Goal: Information Seeking & Learning: Learn about a topic

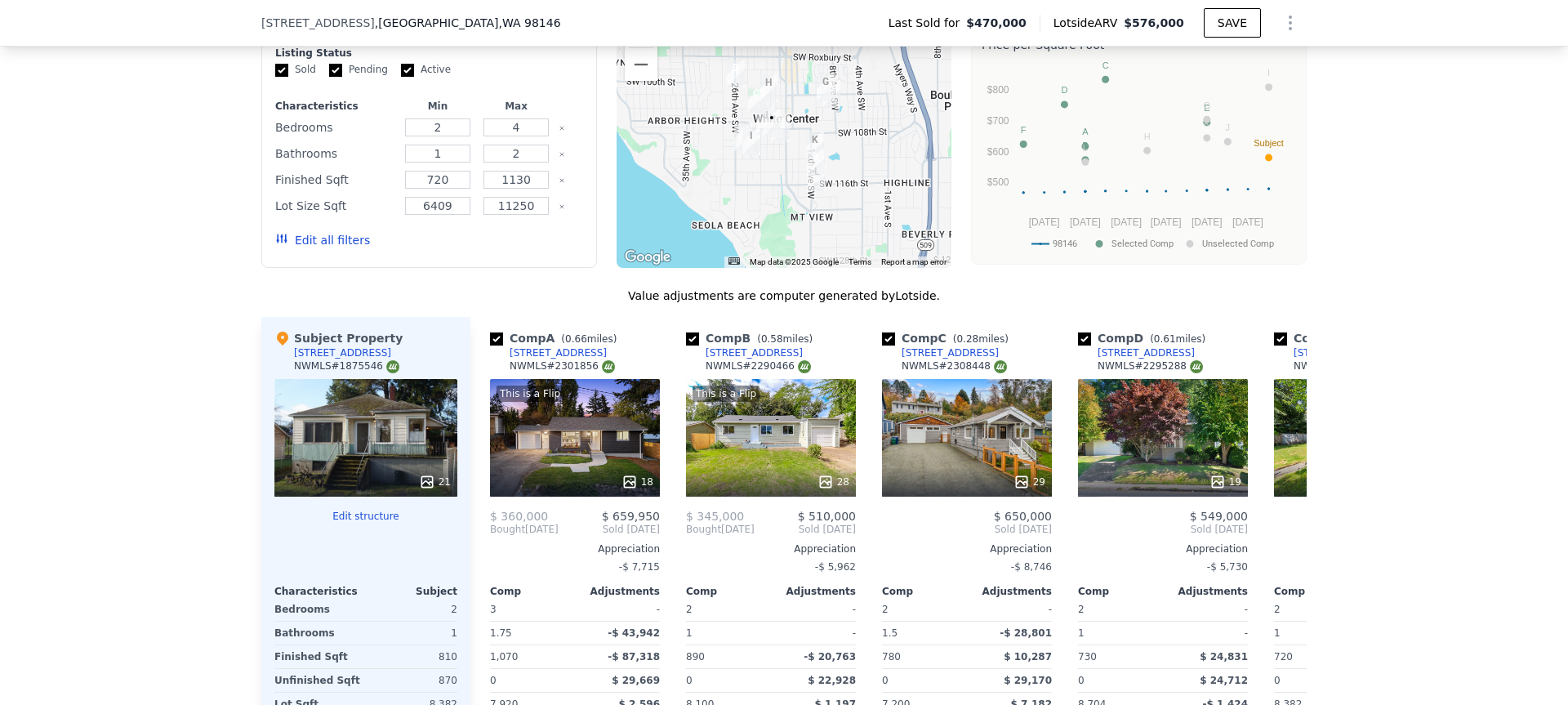
scroll to position [1418, 0]
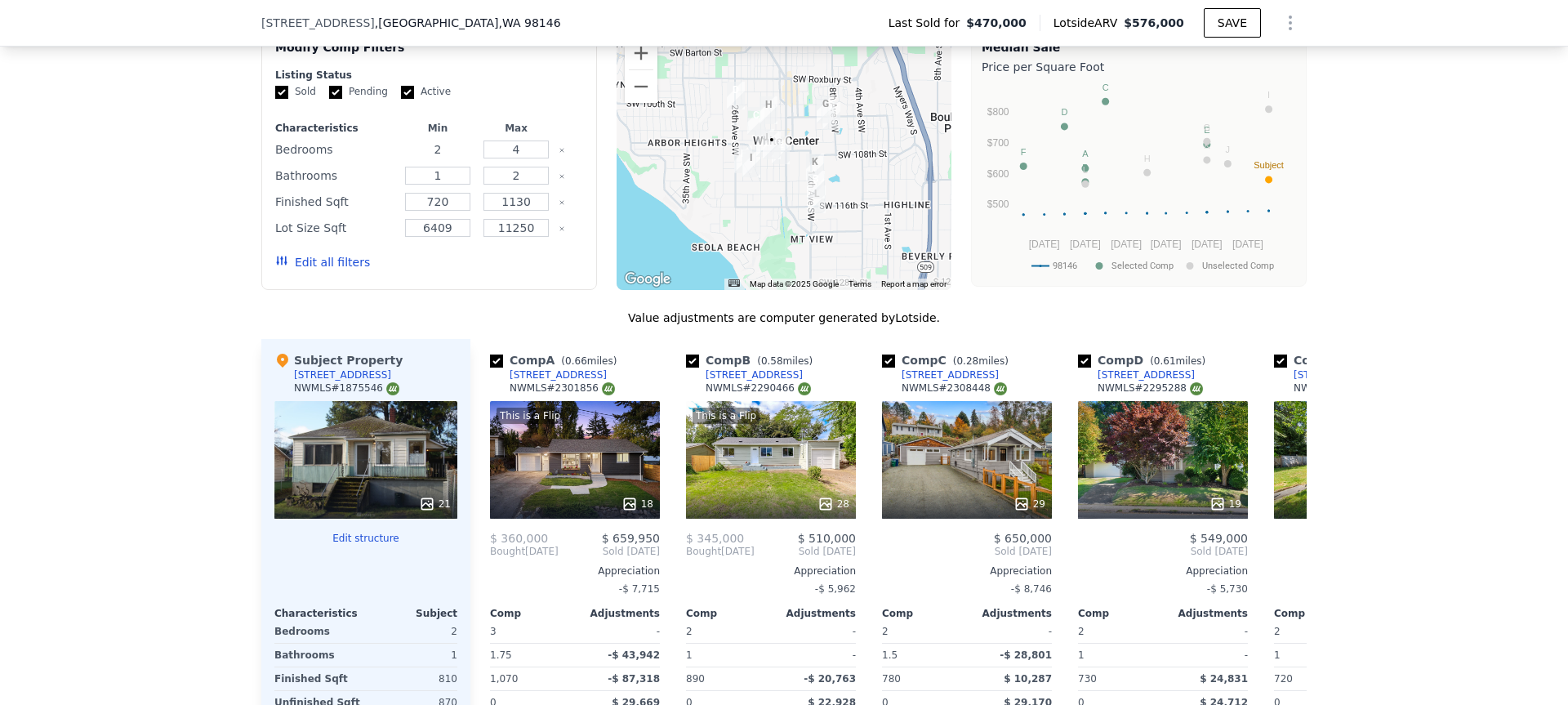
drag, startPoint x: 448, startPoint y: 160, endPoint x: 417, endPoint y: 161, distance: 31.0
click at [417, 159] on input "2" at bounding box center [437, 150] width 65 height 18
type input "4"
drag, startPoint x: 440, startPoint y: 185, endPoint x: 418, endPoint y: 185, distance: 22.0
click at [418, 185] on input "1" at bounding box center [437, 175] width 65 height 18
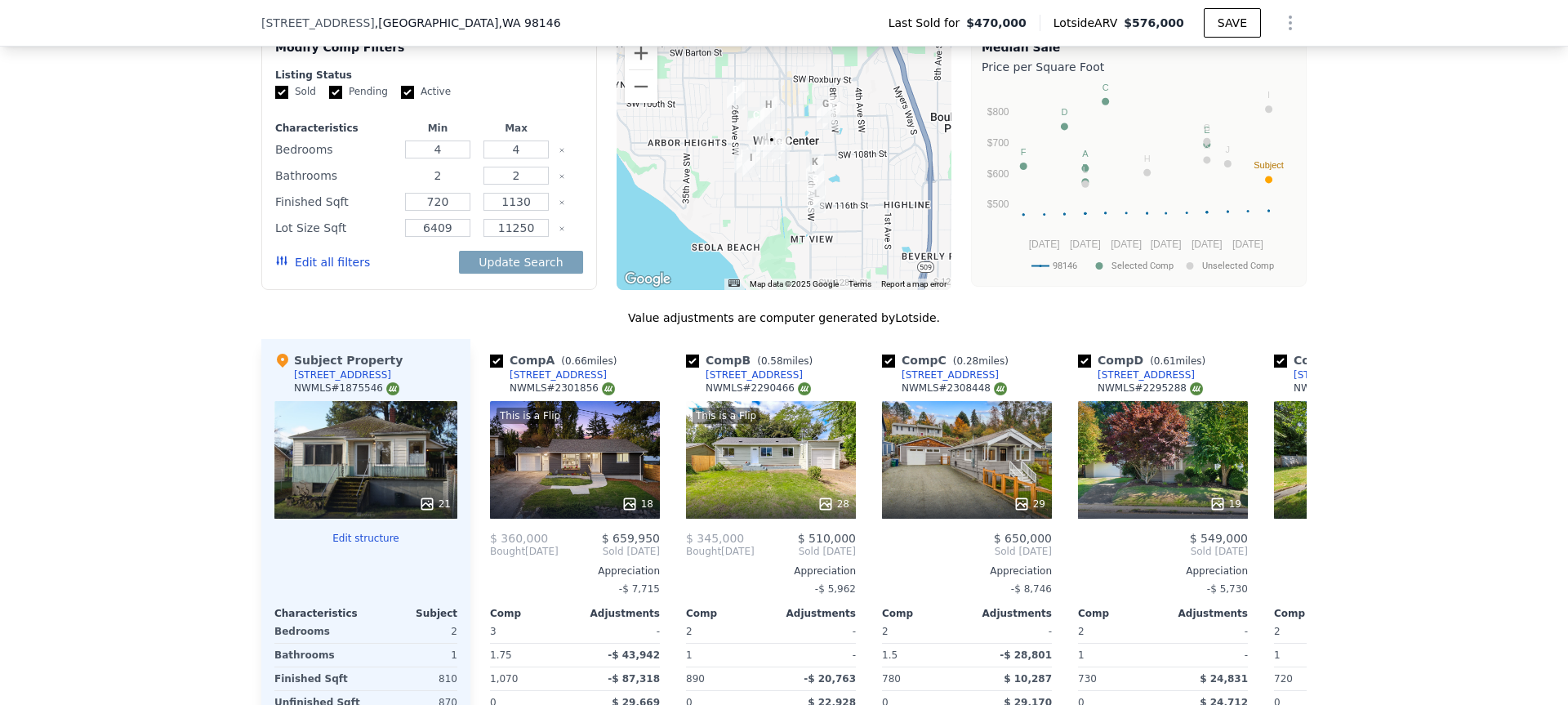
type input "2"
drag, startPoint x: 518, startPoint y: 185, endPoint x: 486, endPoint y: 185, distance: 32.0
click at [486, 185] on input "2" at bounding box center [516, 175] width 65 height 18
type input "3"
click at [479, 274] on button "Update Search" at bounding box center [520, 262] width 123 height 23
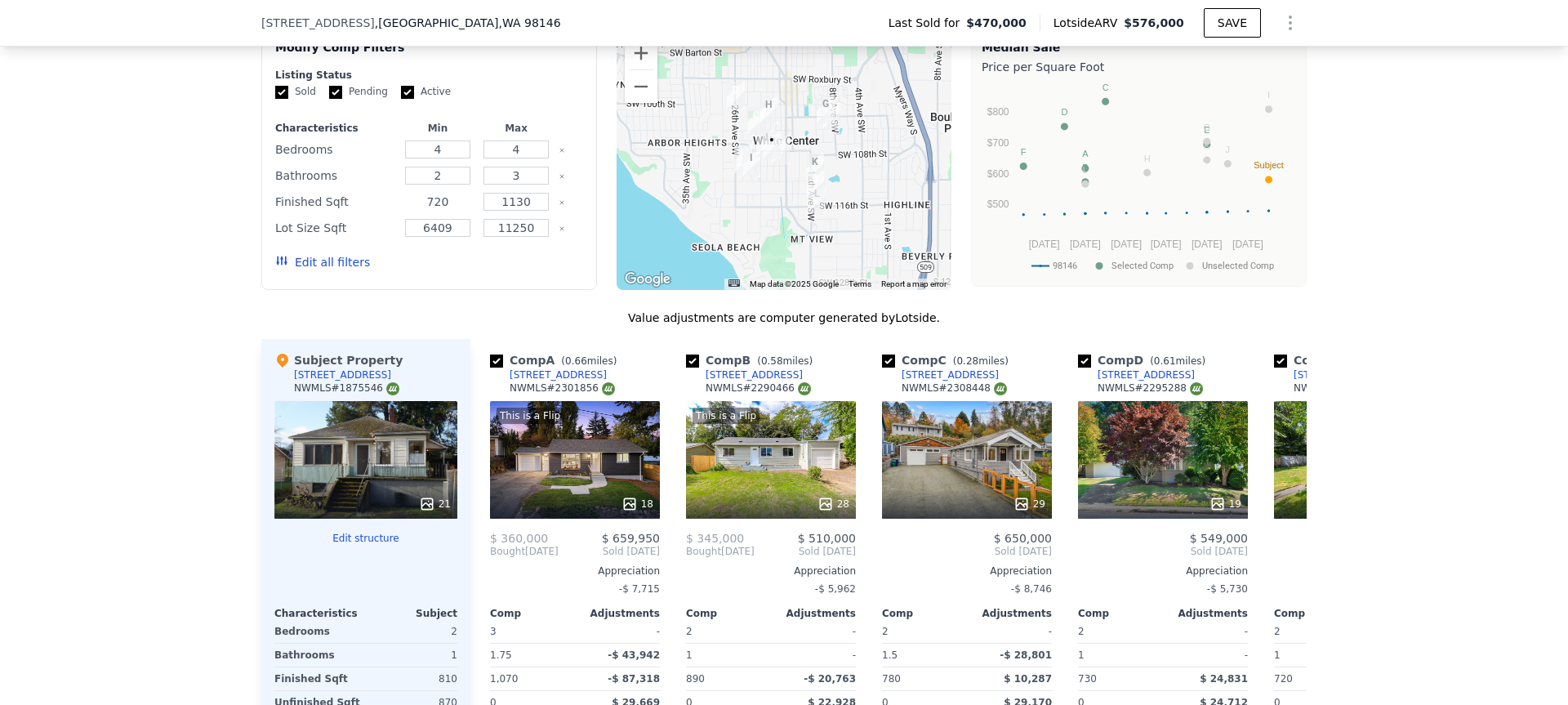
drag, startPoint x: 422, startPoint y: 215, endPoint x: 448, endPoint y: 214, distance: 26.0
click at [448, 211] on input "720" at bounding box center [437, 202] width 65 height 18
type input "1500"
drag, startPoint x: 495, startPoint y: 213, endPoint x: 524, endPoint y: 214, distance: 29.0
click at [524, 211] on input "1130" at bounding box center [516, 202] width 65 height 18
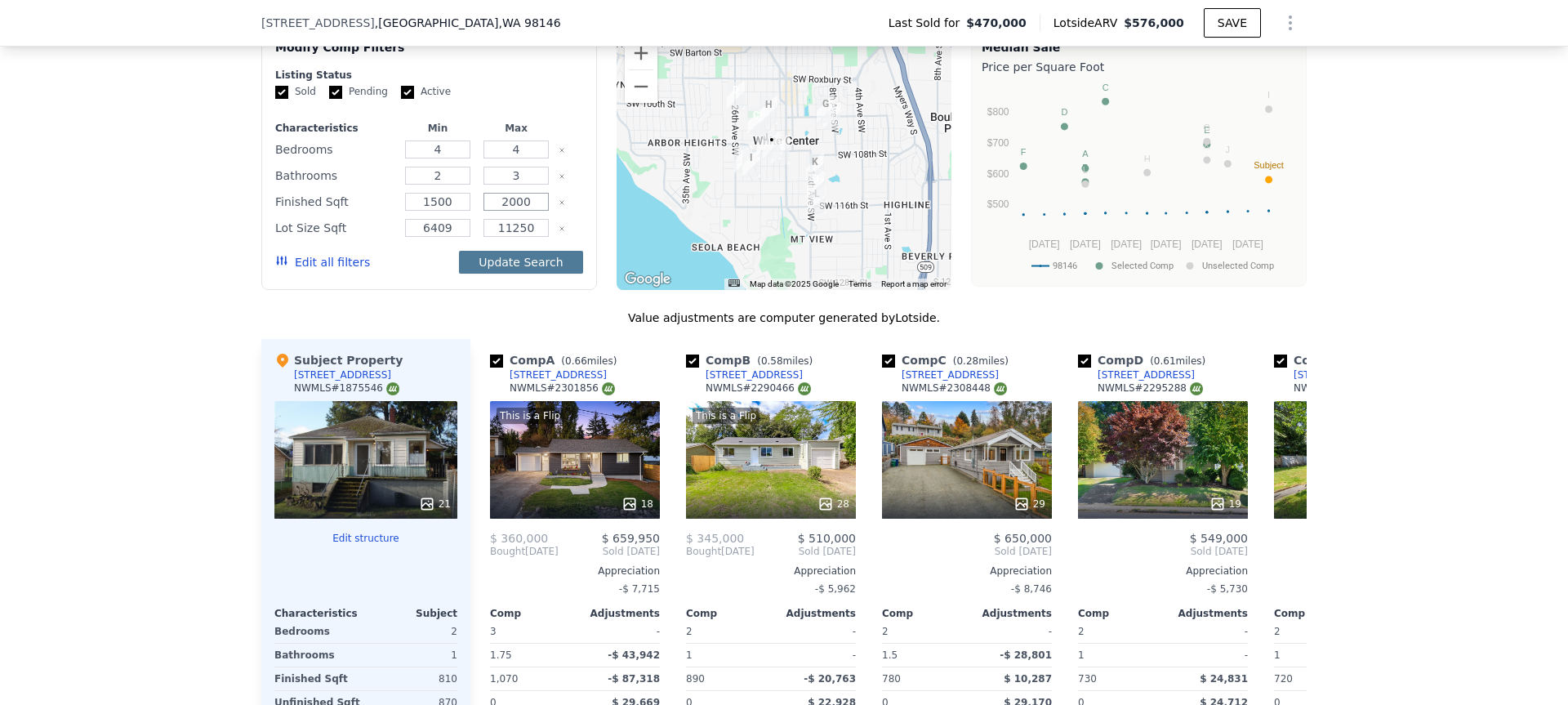
type input "2000"
click at [490, 272] on button "Update Search" at bounding box center [520, 262] width 123 height 23
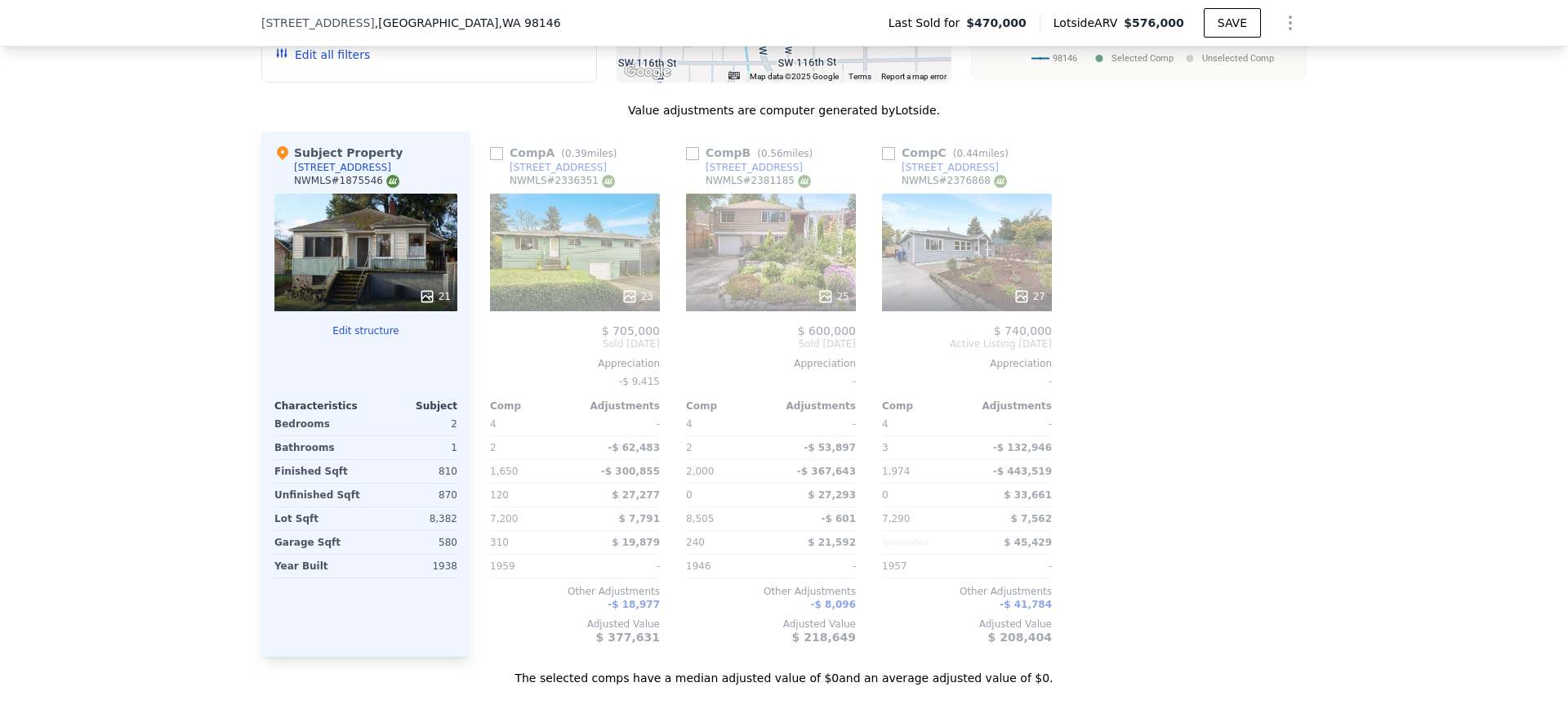
scroll to position [1628, 0]
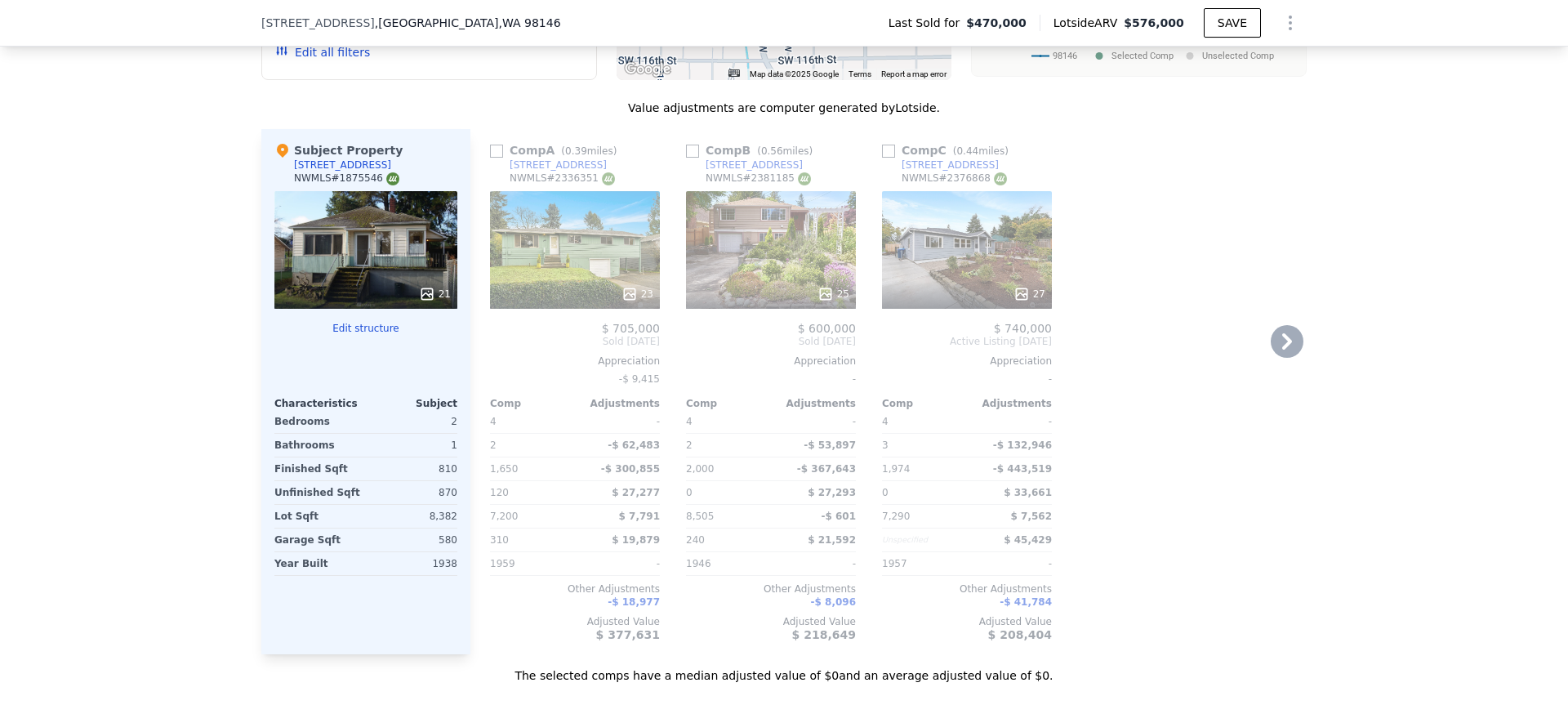
click at [548, 261] on div "23" at bounding box center [575, 250] width 170 height 118
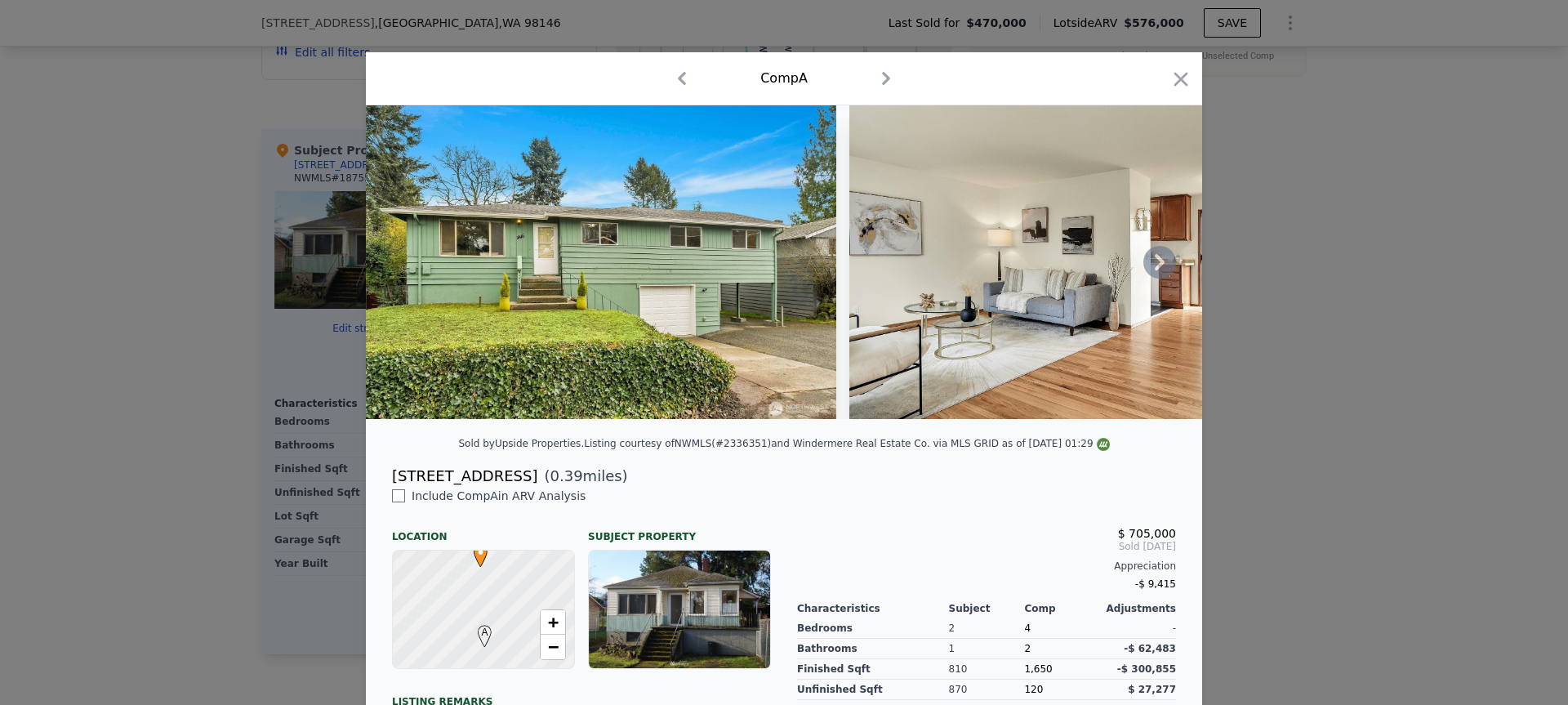
click at [1145, 270] on icon at bounding box center [1160, 262] width 33 height 33
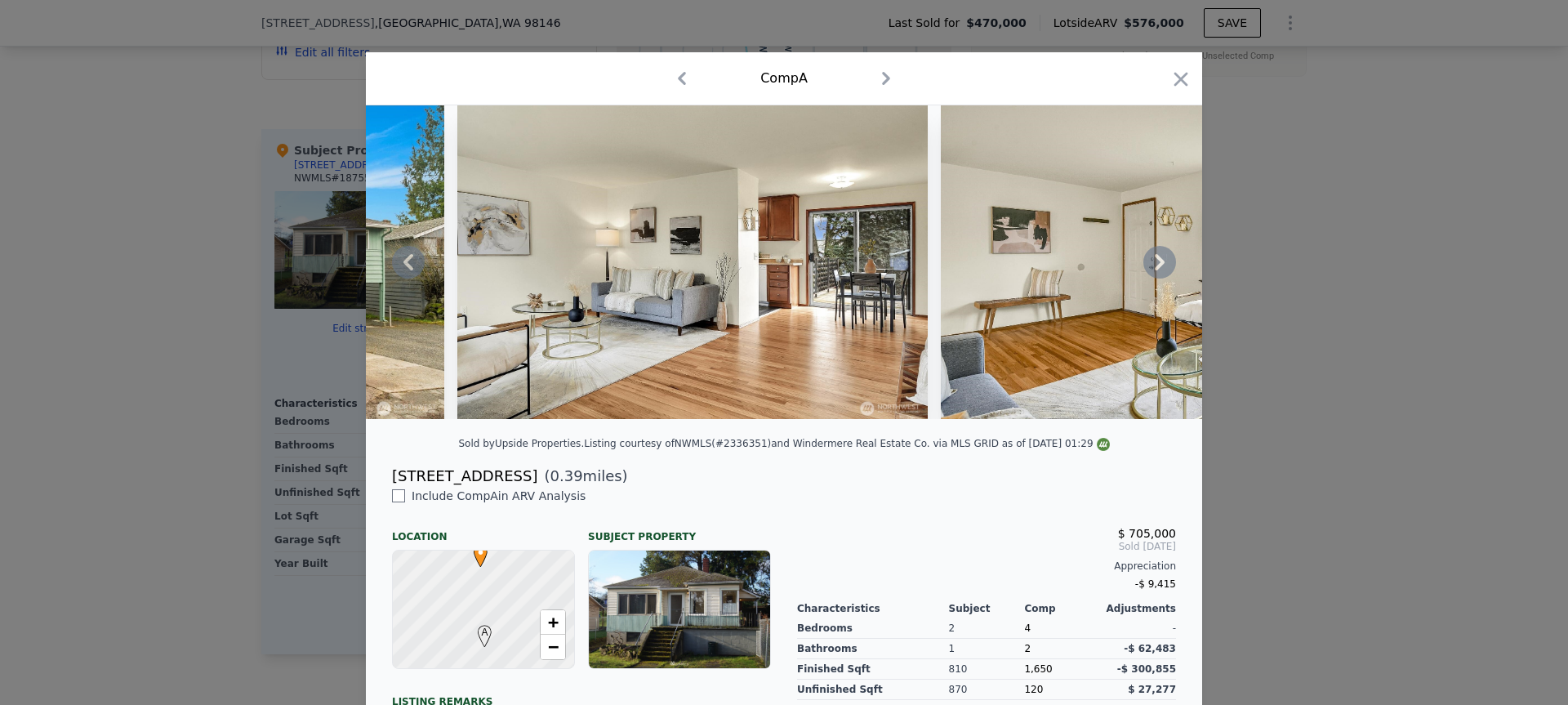
click at [1145, 270] on icon at bounding box center [1160, 262] width 33 height 33
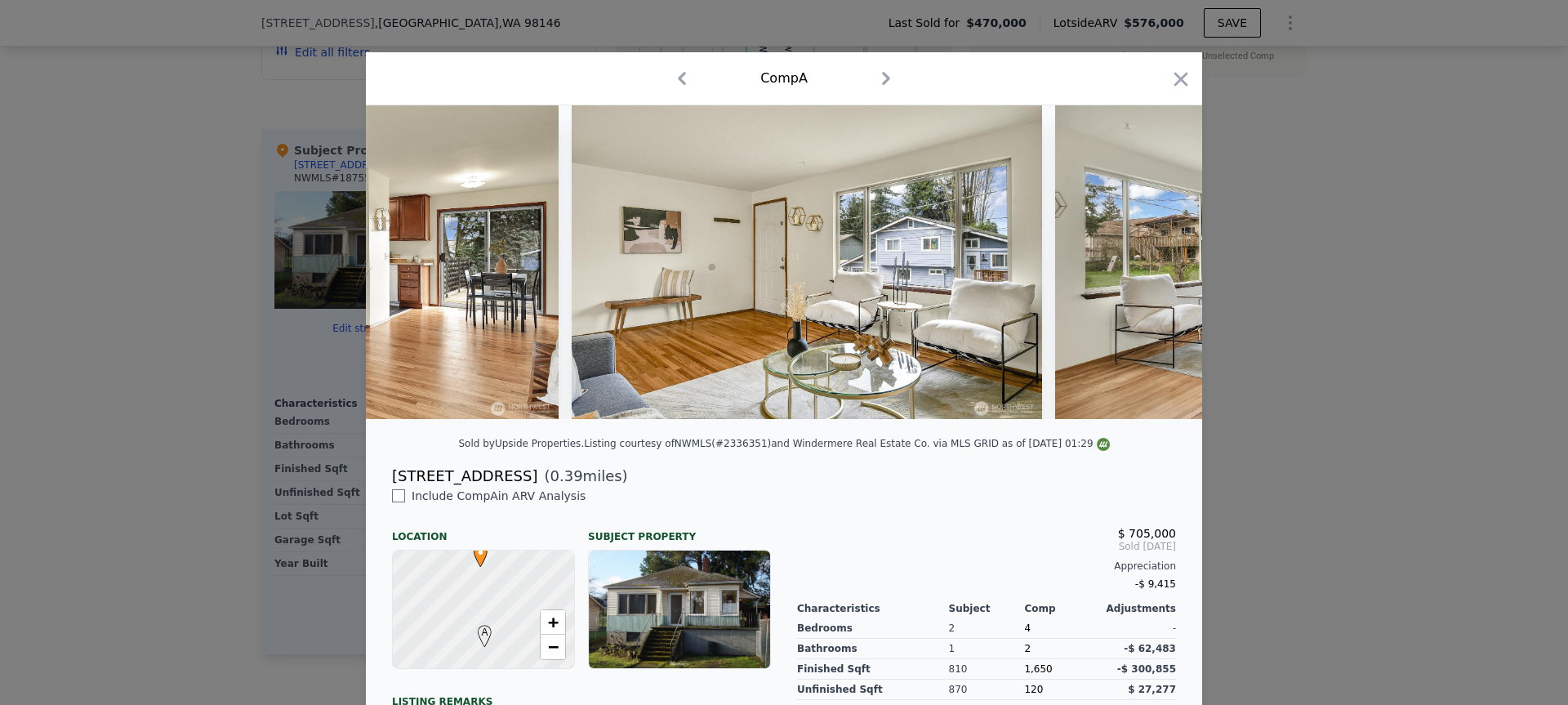
scroll to position [0, 784]
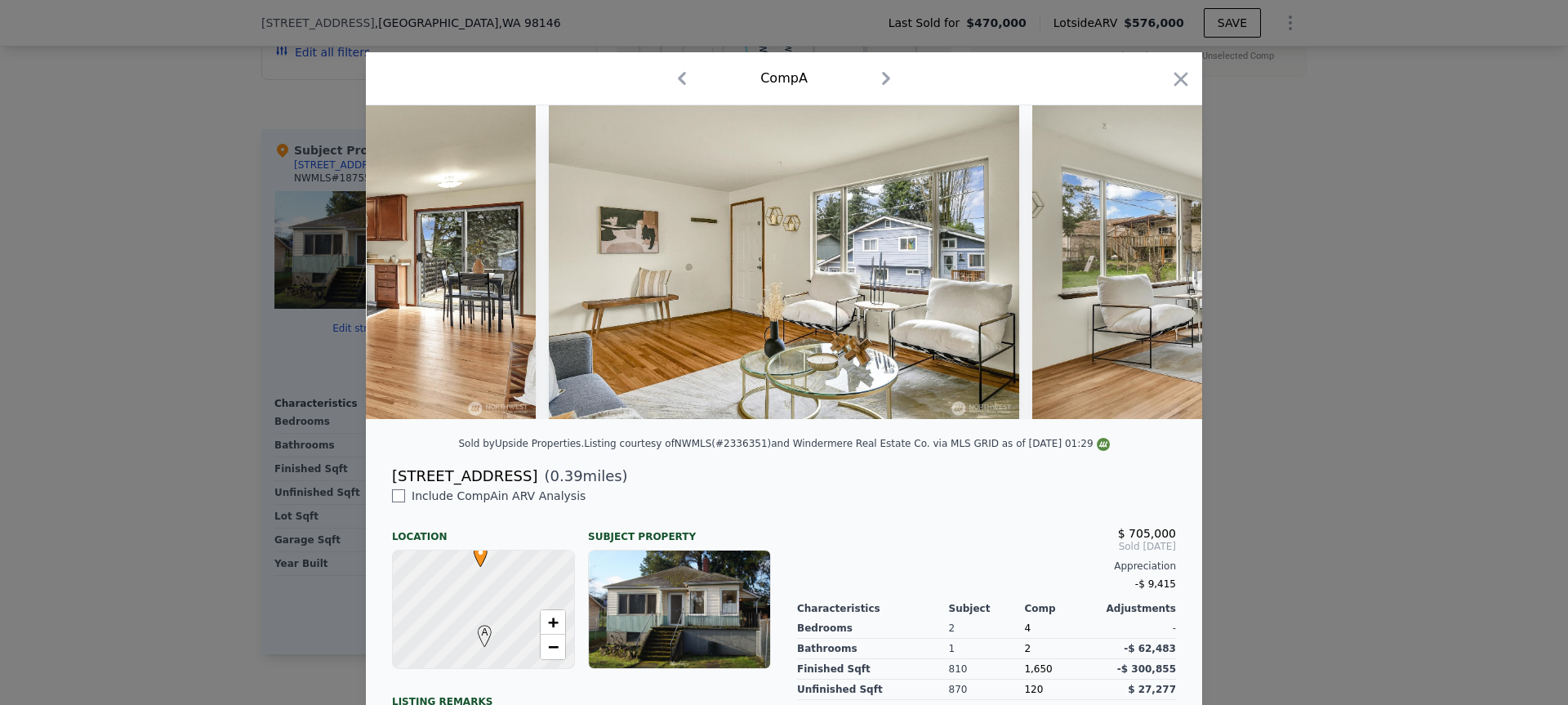
click at [1145, 270] on img at bounding box center [1267, 261] width 471 height 314
click at [1152, 271] on icon at bounding box center [1160, 262] width 33 height 33
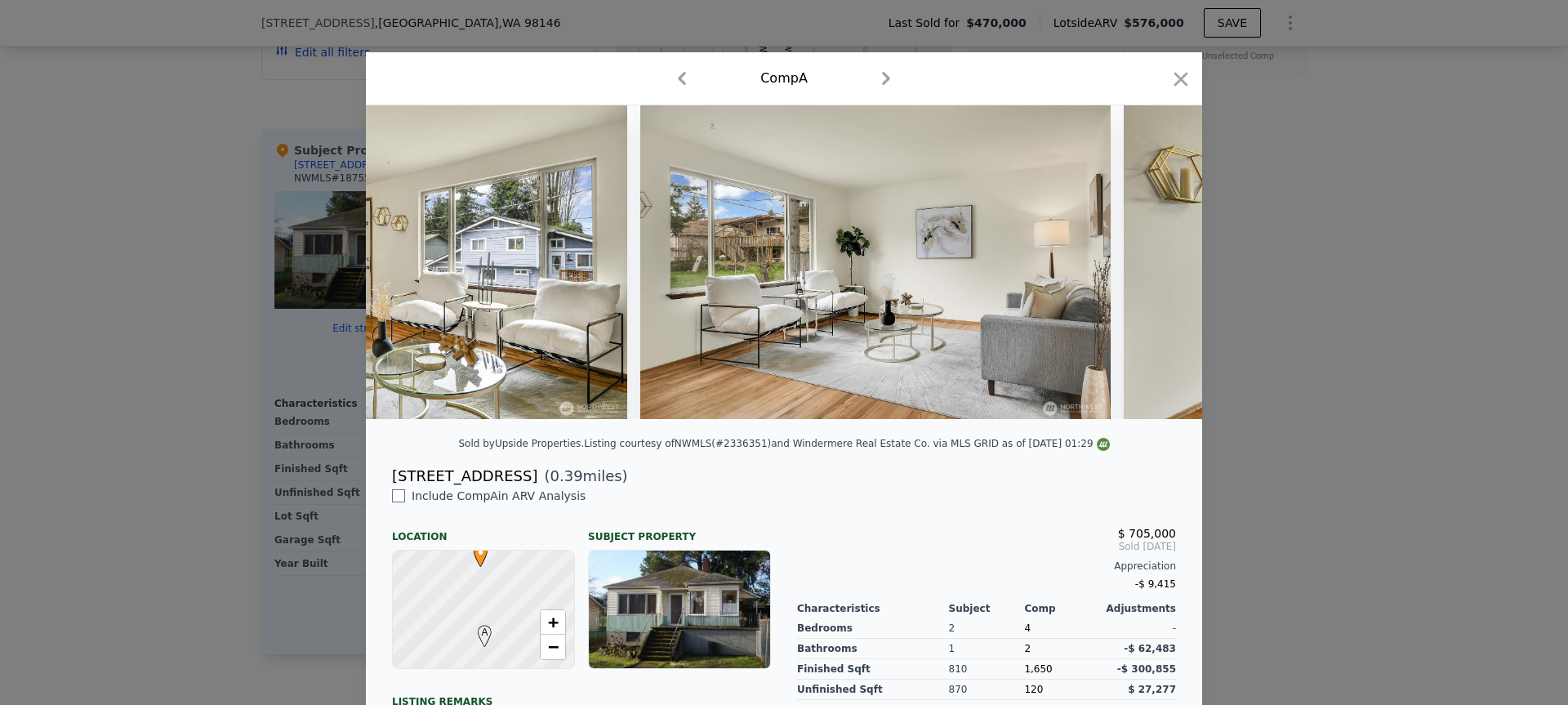
click at [1152, 271] on img at bounding box center [1359, 261] width 471 height 314
click at [1152, 271] on icon at bounding box center [1160, 262] width 33 height 33
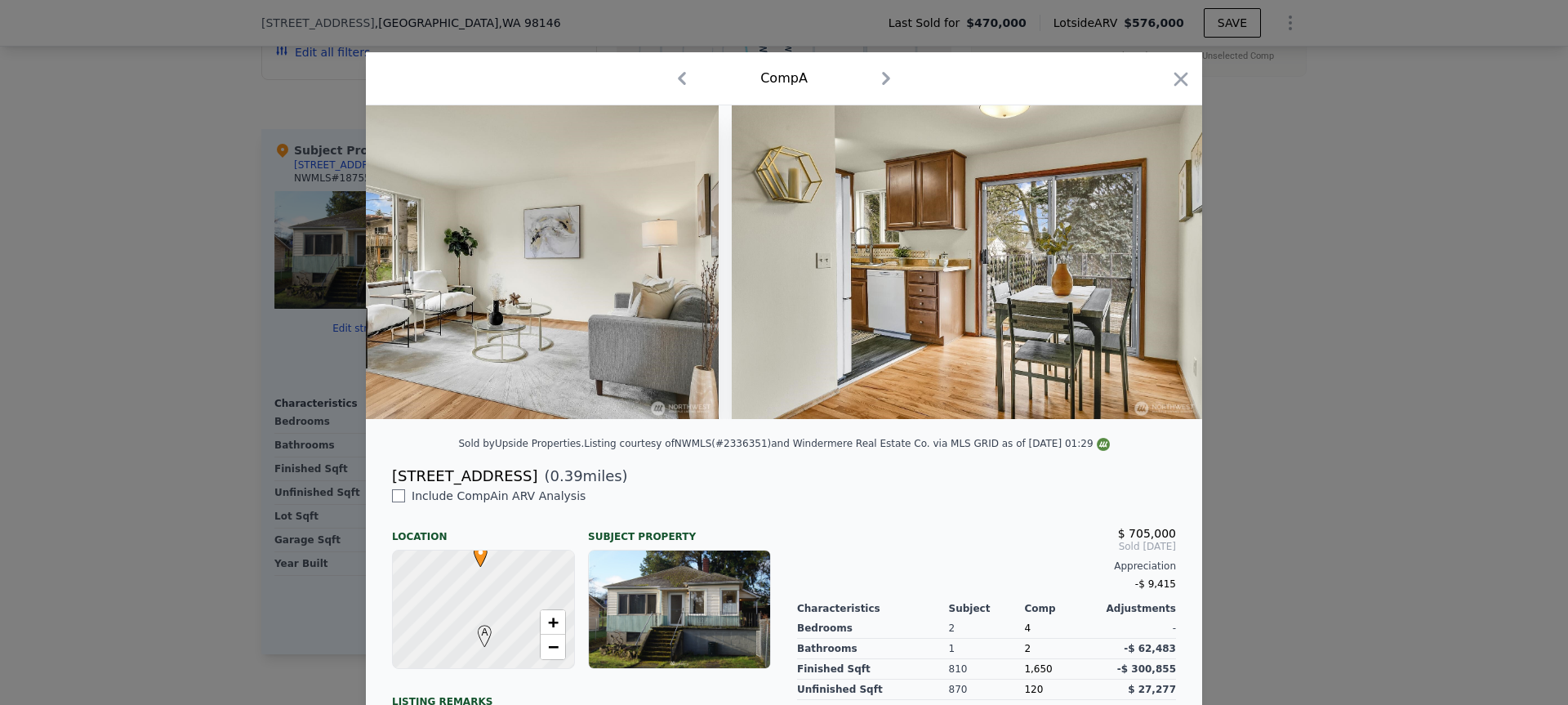
click at [1152, 271] on img at bounding box center [967, 261] width 471 height 314
click at [1152, 271] on icon at bounding box center [1160, 262] width 33 height 33
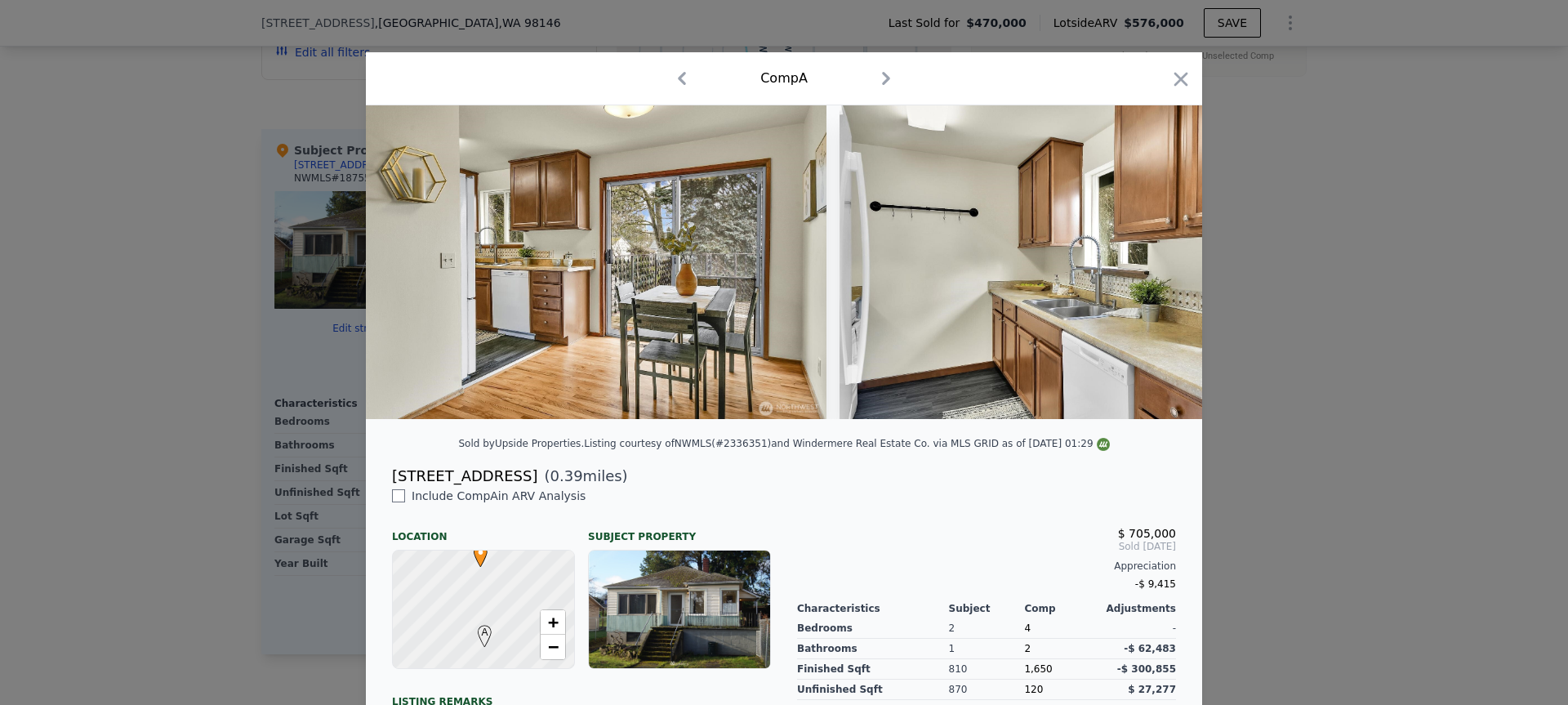
click at [1152, 271] on img at bounding box center [1074, 261] width 471 height 314
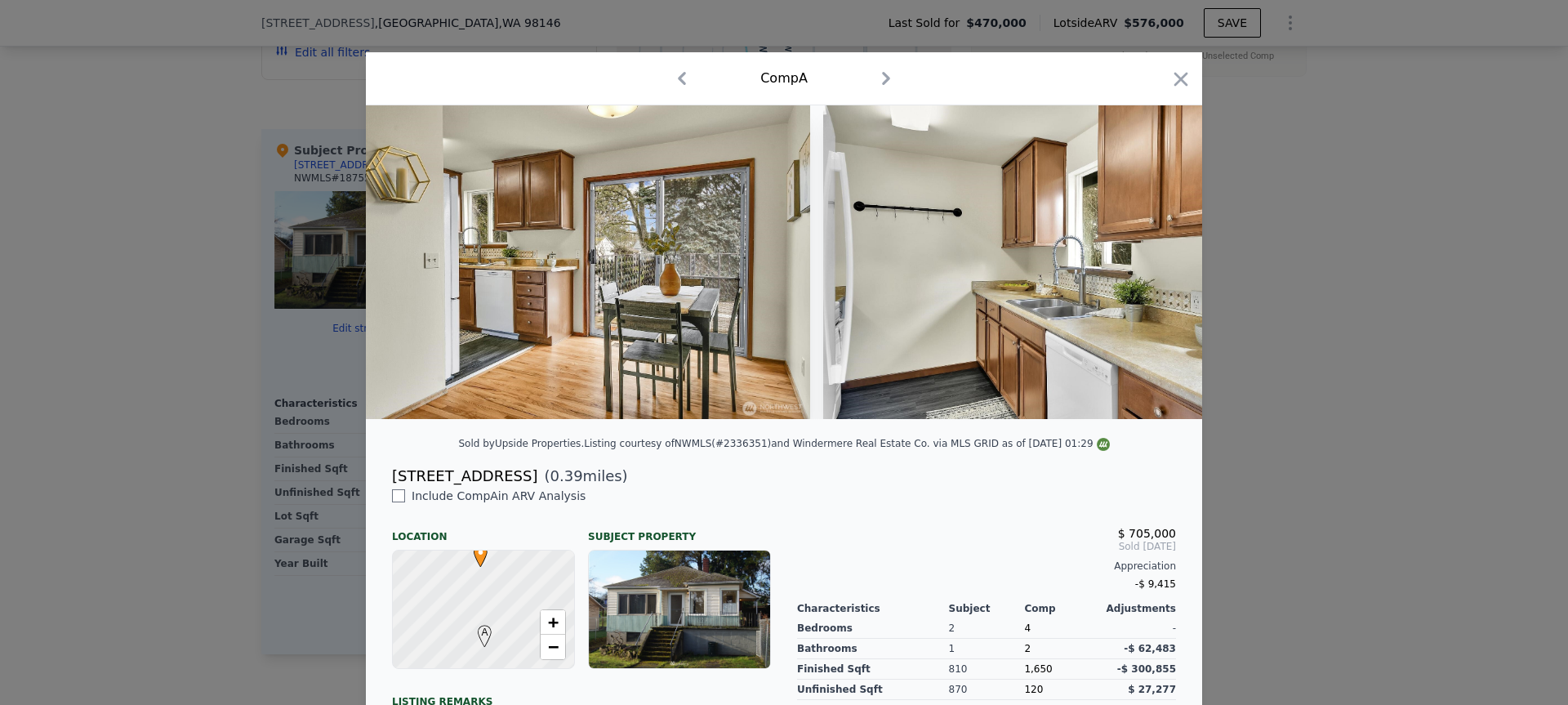
click at [1152, 271] on img at bounding box center [1059, 261] width 471 height 314
click at [1152, 271] on icon at bounding box center [1160, 262] width 33 height 33
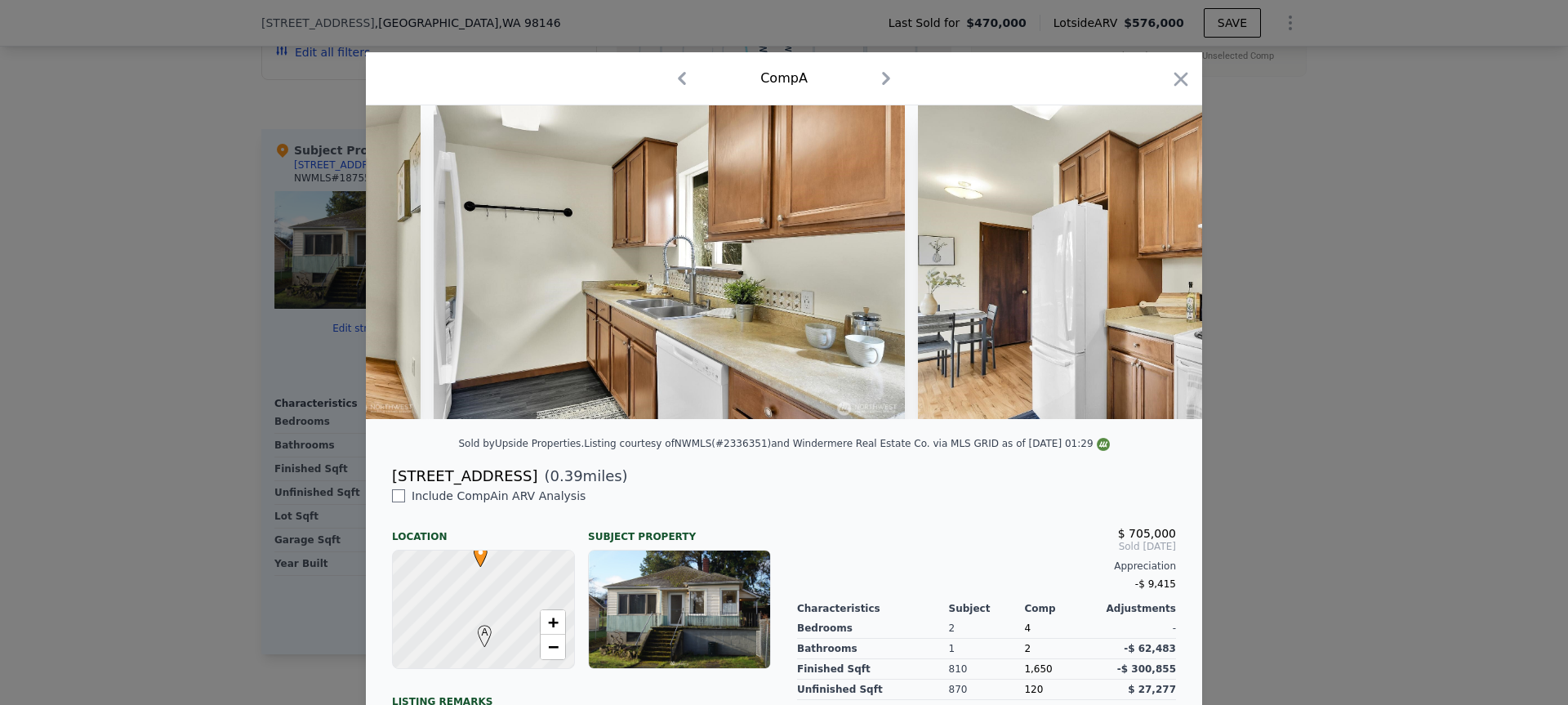
click at [1152, 271] on img at bounding box center [1153, 261] width 471 height 314
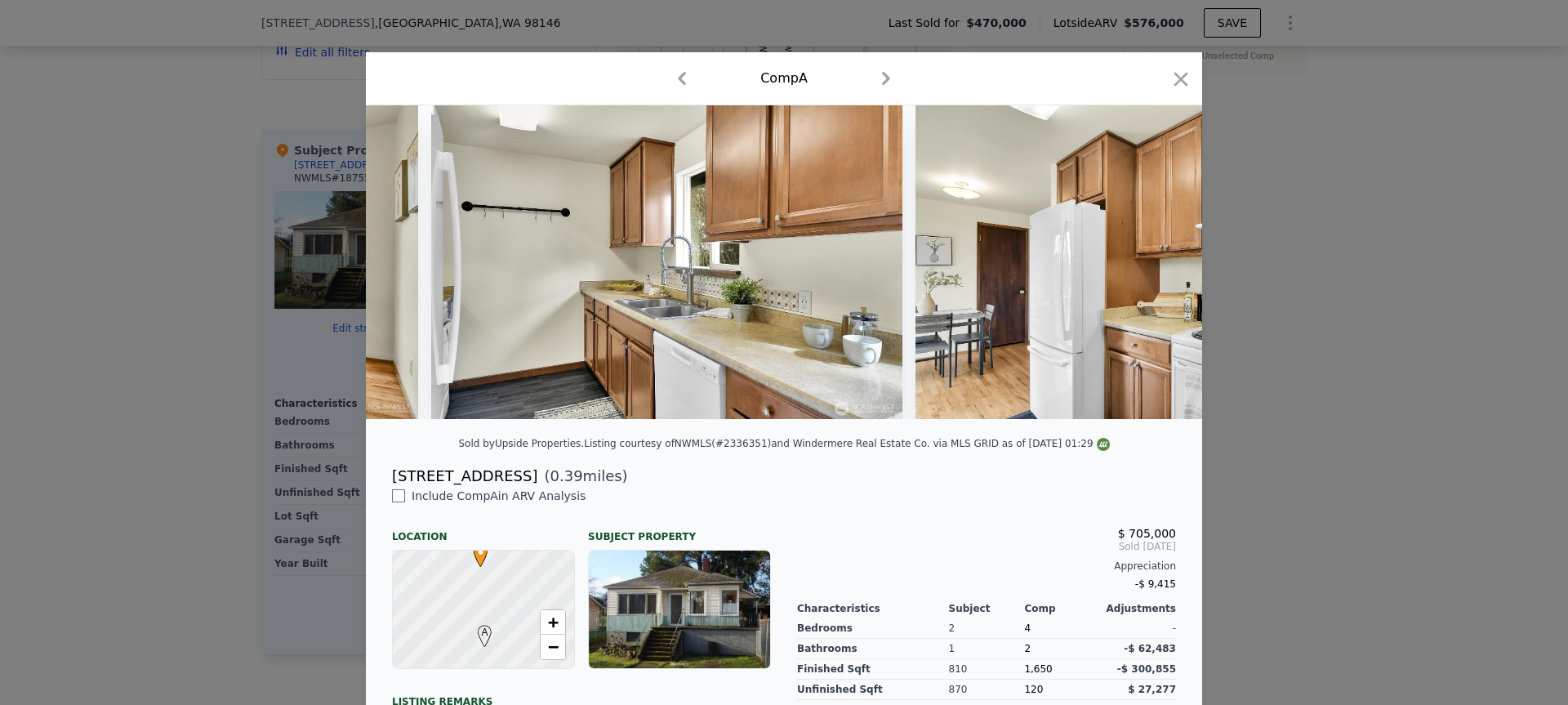
click at [1152, 271] on img at bounding box center [1150, 261] width 471 height 314
click at [1152, 271] on icon at bounding box center [1160, 262] width 33 height 33
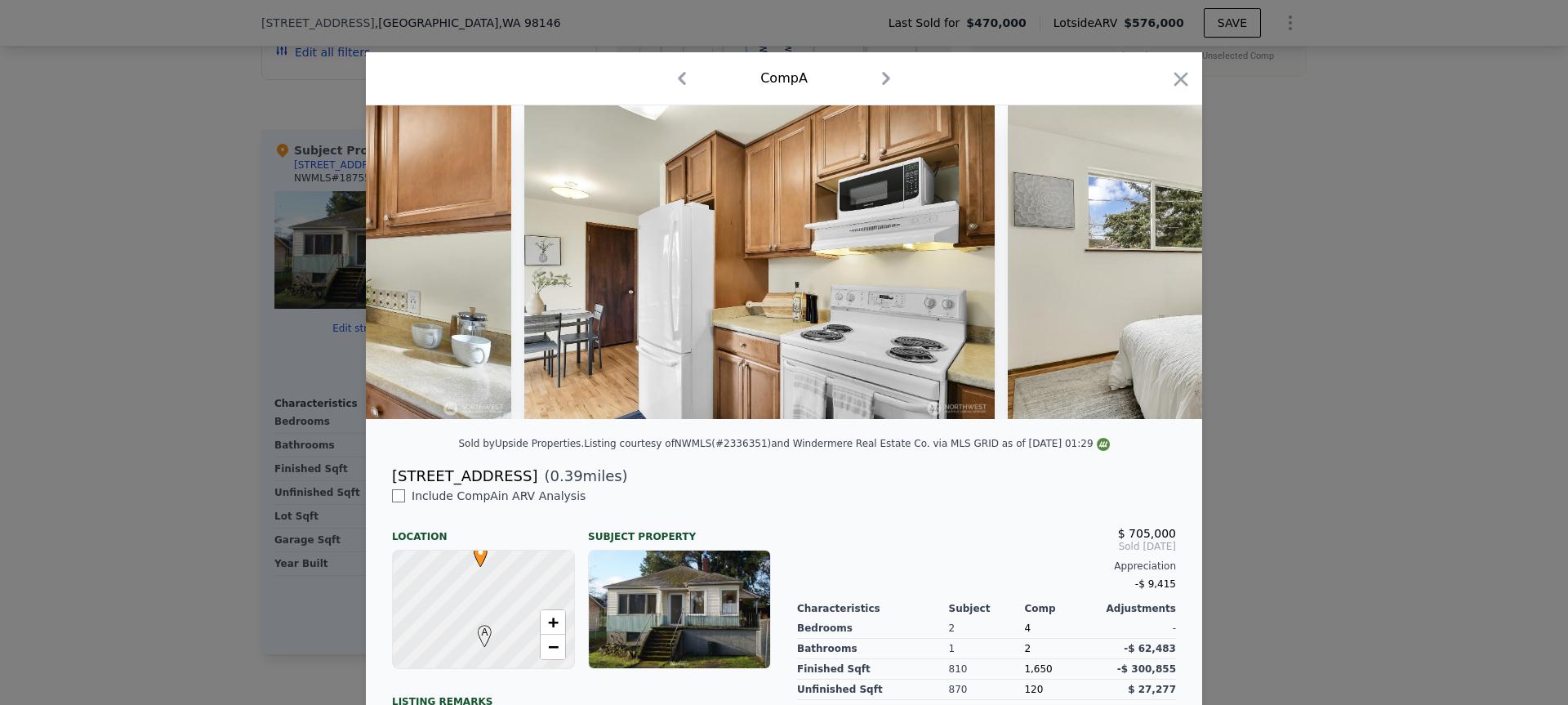
click at [1152, 271] on img at bounding box center [1243, 261] width 471 height 314
click at [1152, 271] on icon at bounding box center [1160, 262] width 33 height 33
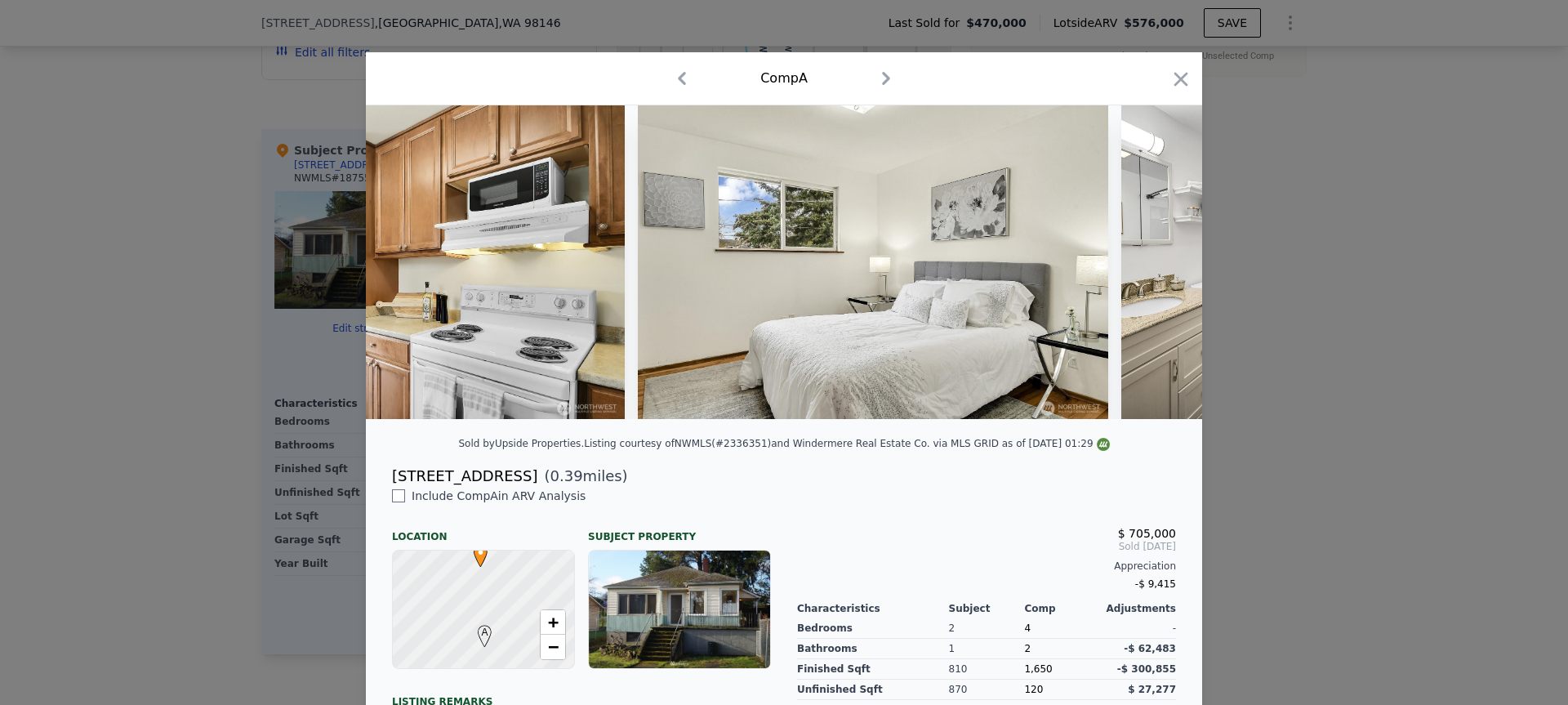
scroll to position [0, 3137]
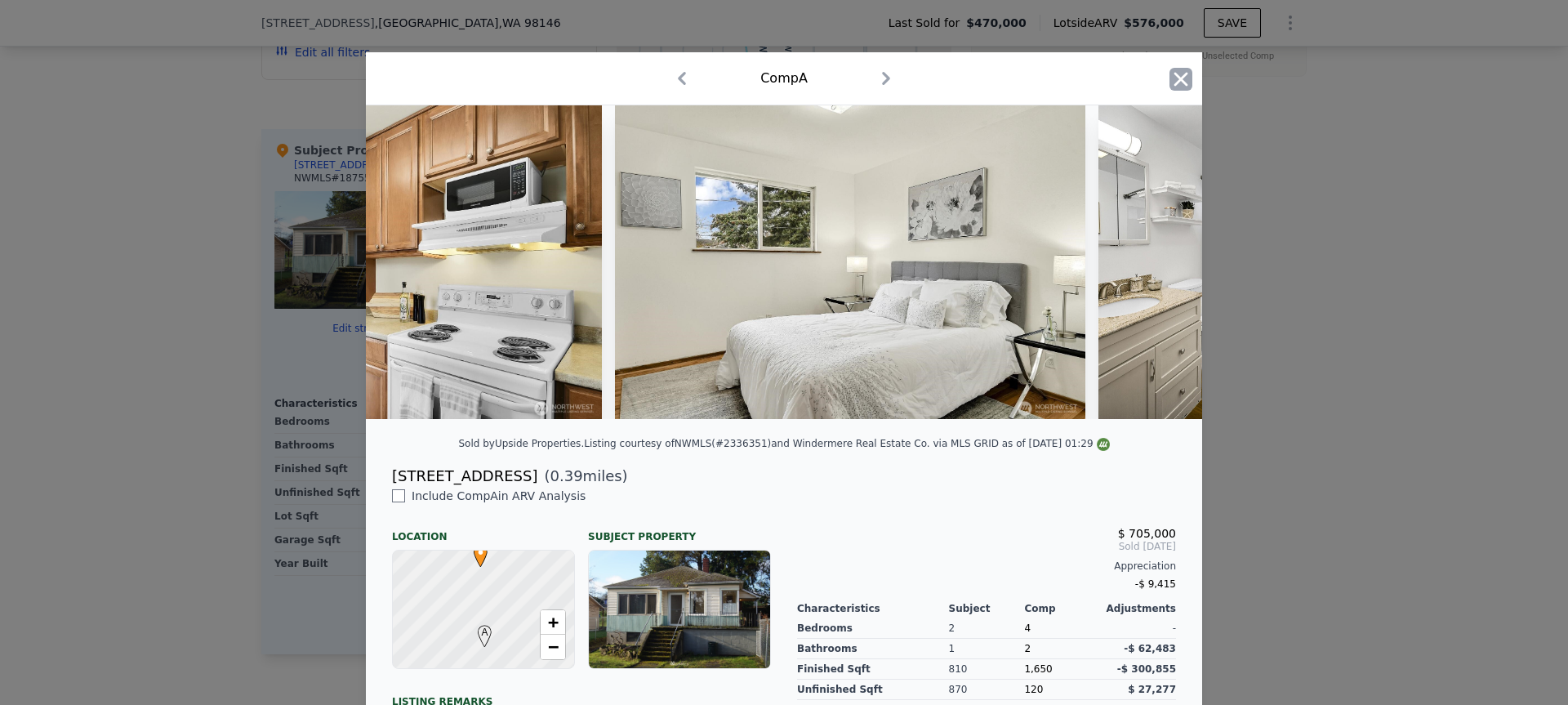
click at [1181, 89] on icon "button" at bounding box center [1181, 79] width 23 height 23
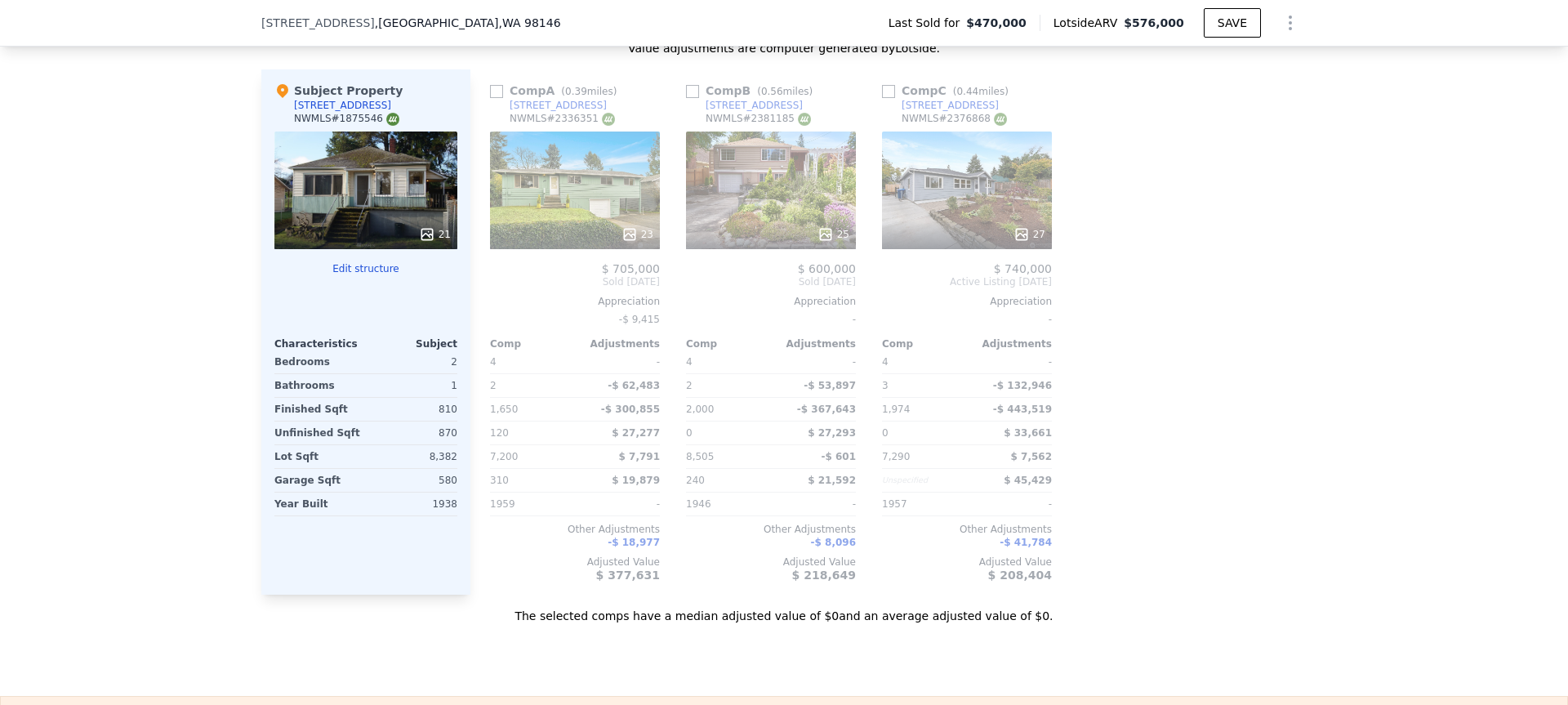
scroll to position [1691, 0]
